Goal: Navigation & Orientation: Find specific page/section

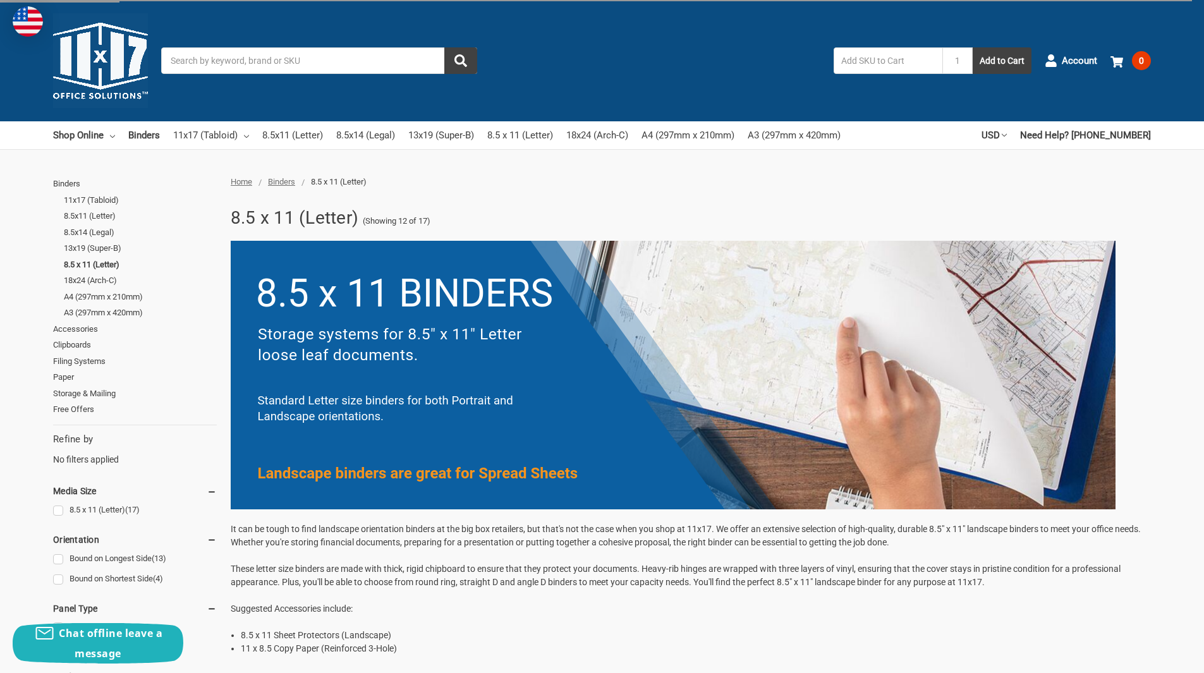
scroll to position [506, 0]
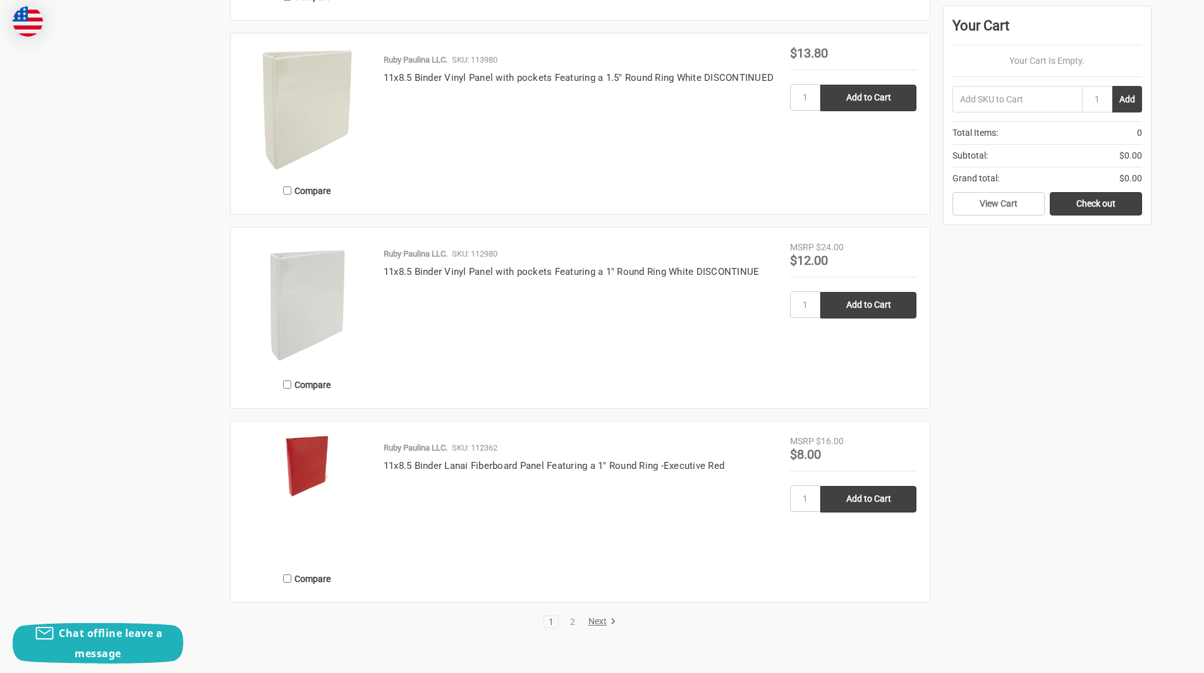
scroll to position [2528, 0]
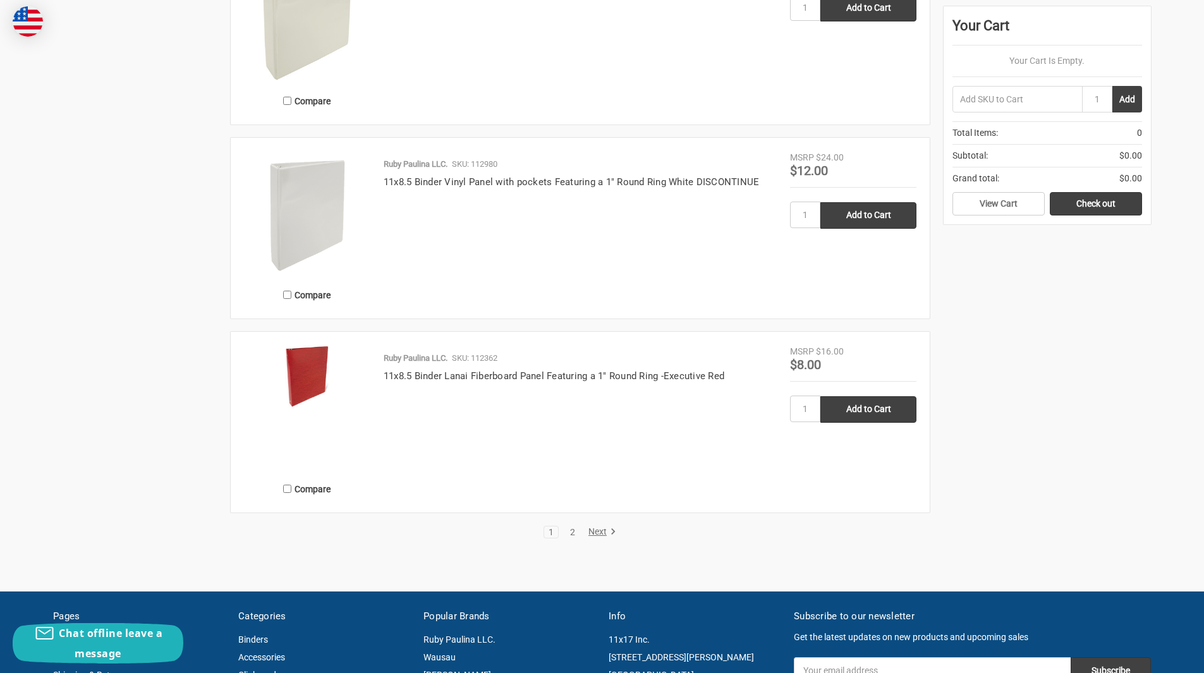
click at [569, 530] on link "2" at bounding box center [573, 532] width 14 height 9
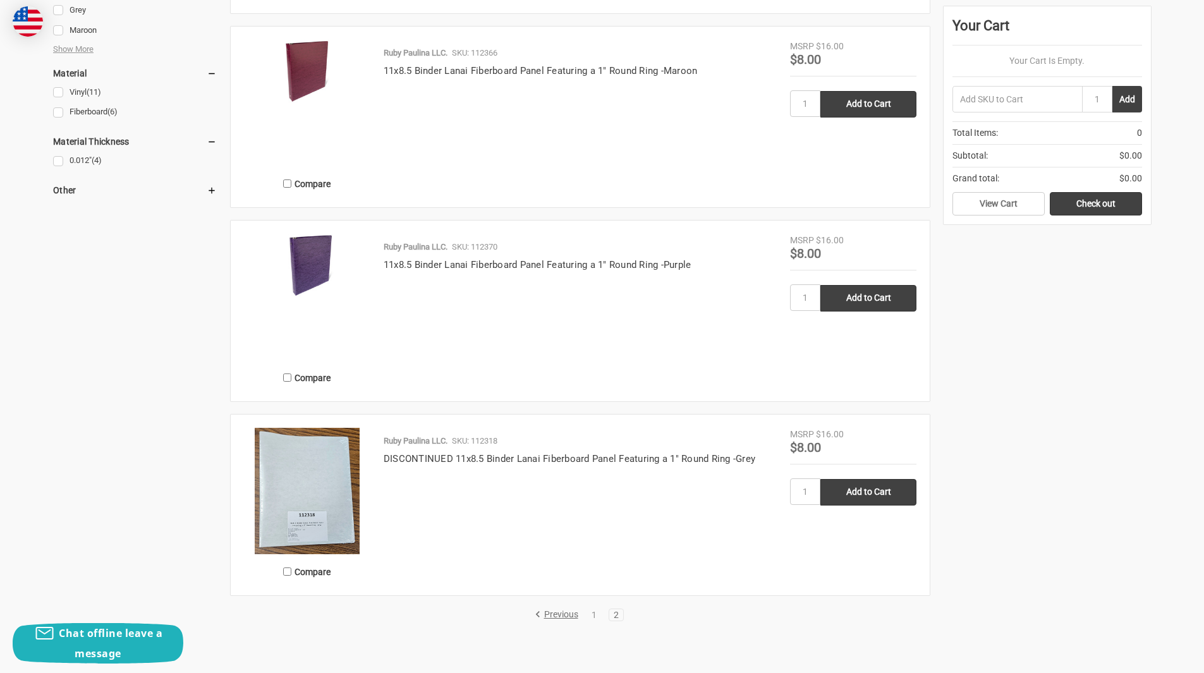
scroll to position [1201, 0]
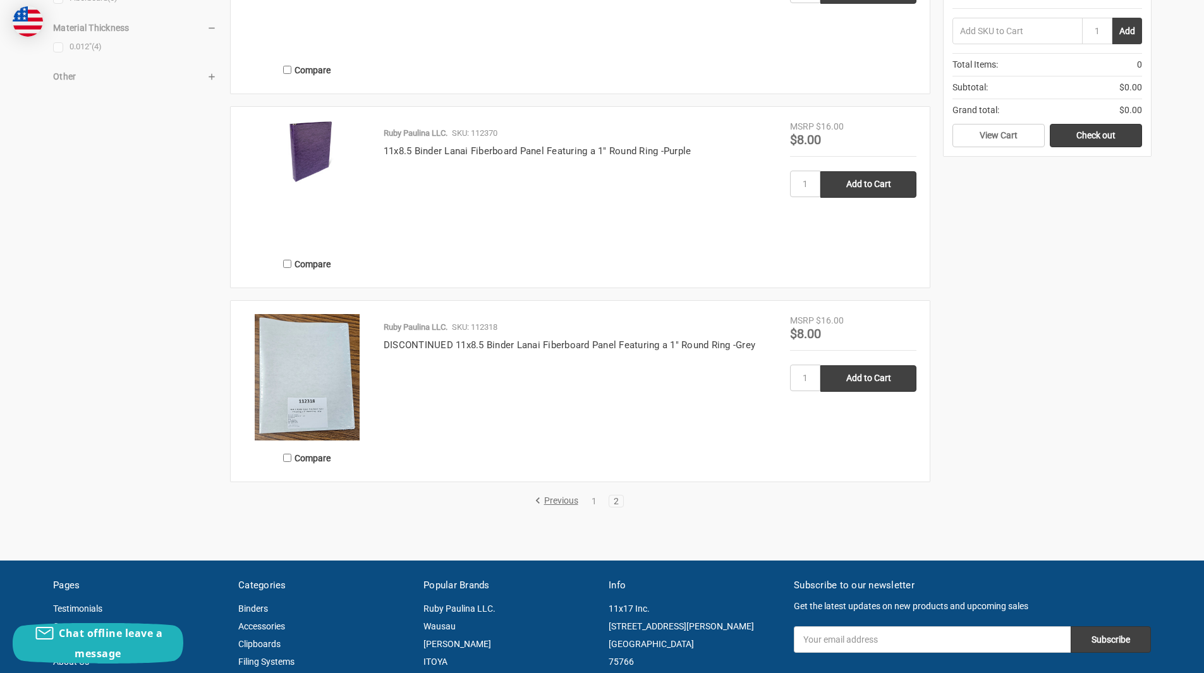
scroll to position [1565, 0]
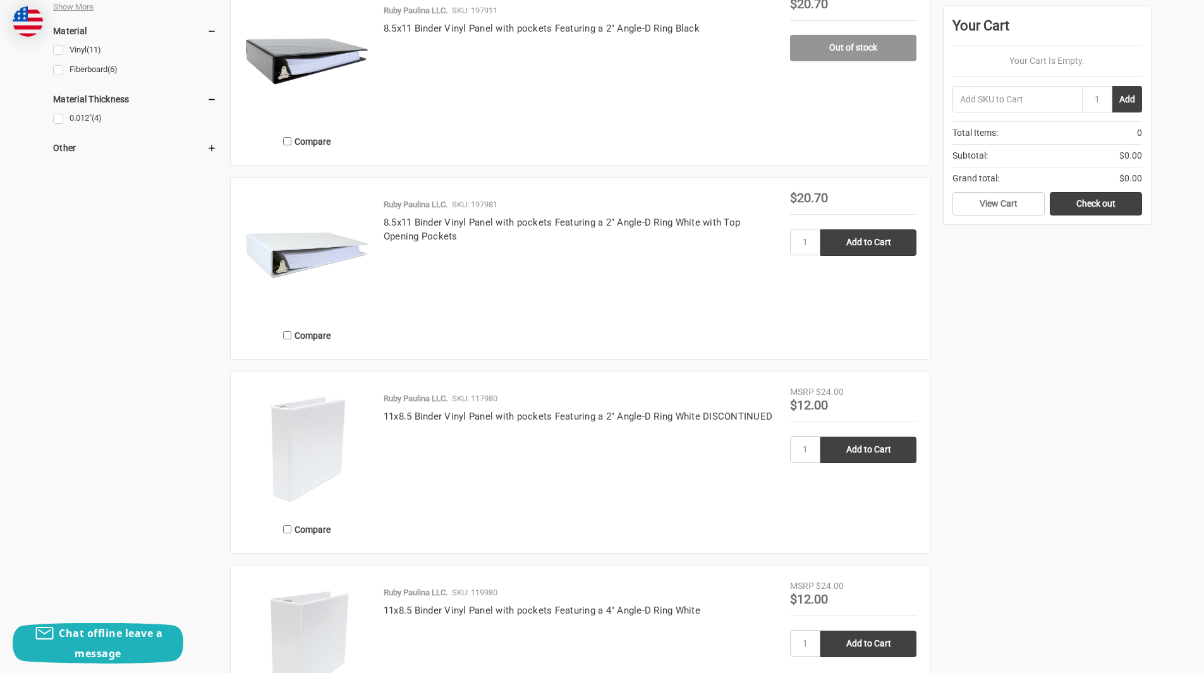
scroll to position [1517, 0]
